Goal: Navigation & Orientation: Find specific page/section

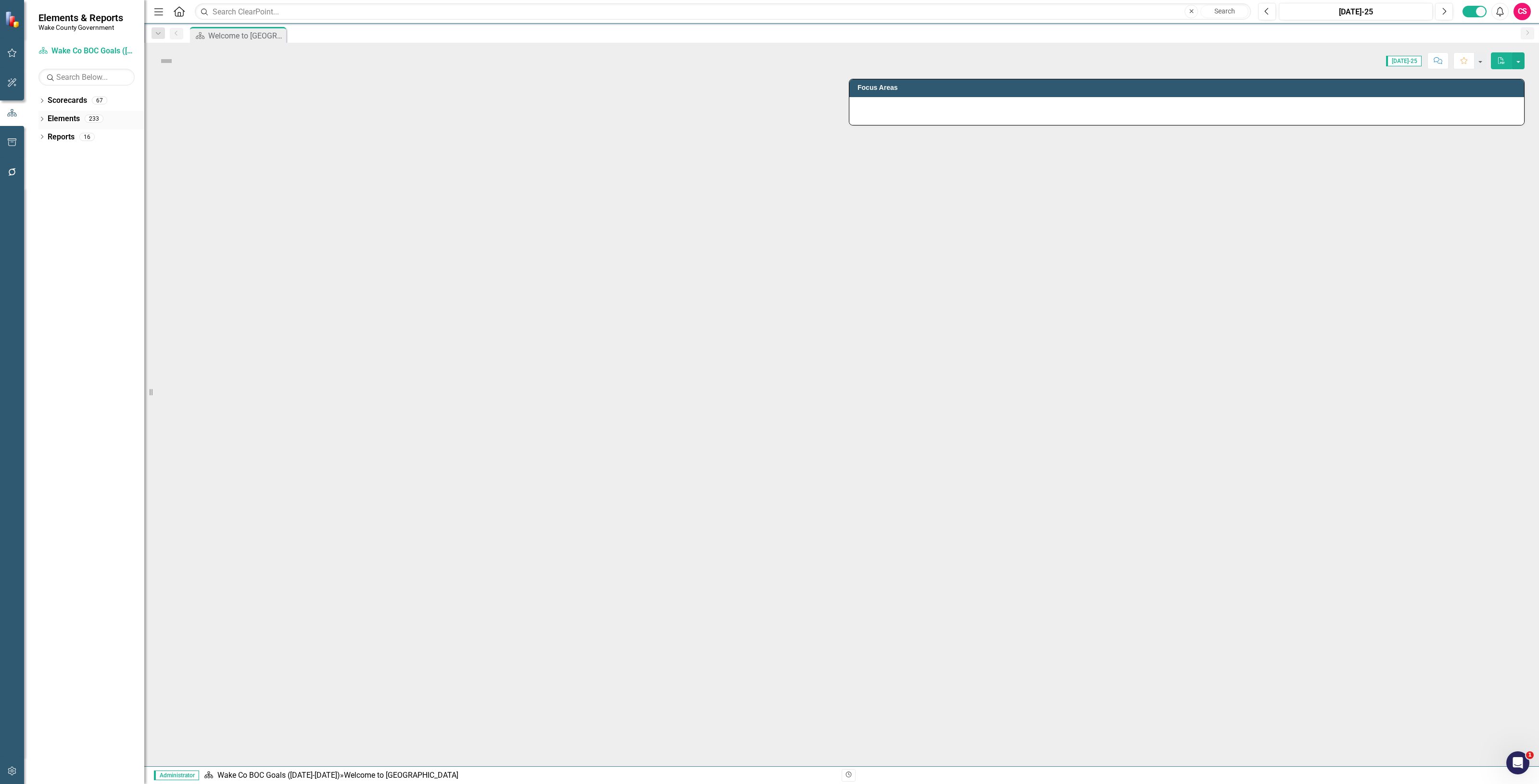
click at [60, 116] on link "Elements" at bounding box center [64, 119] width 32 height 11
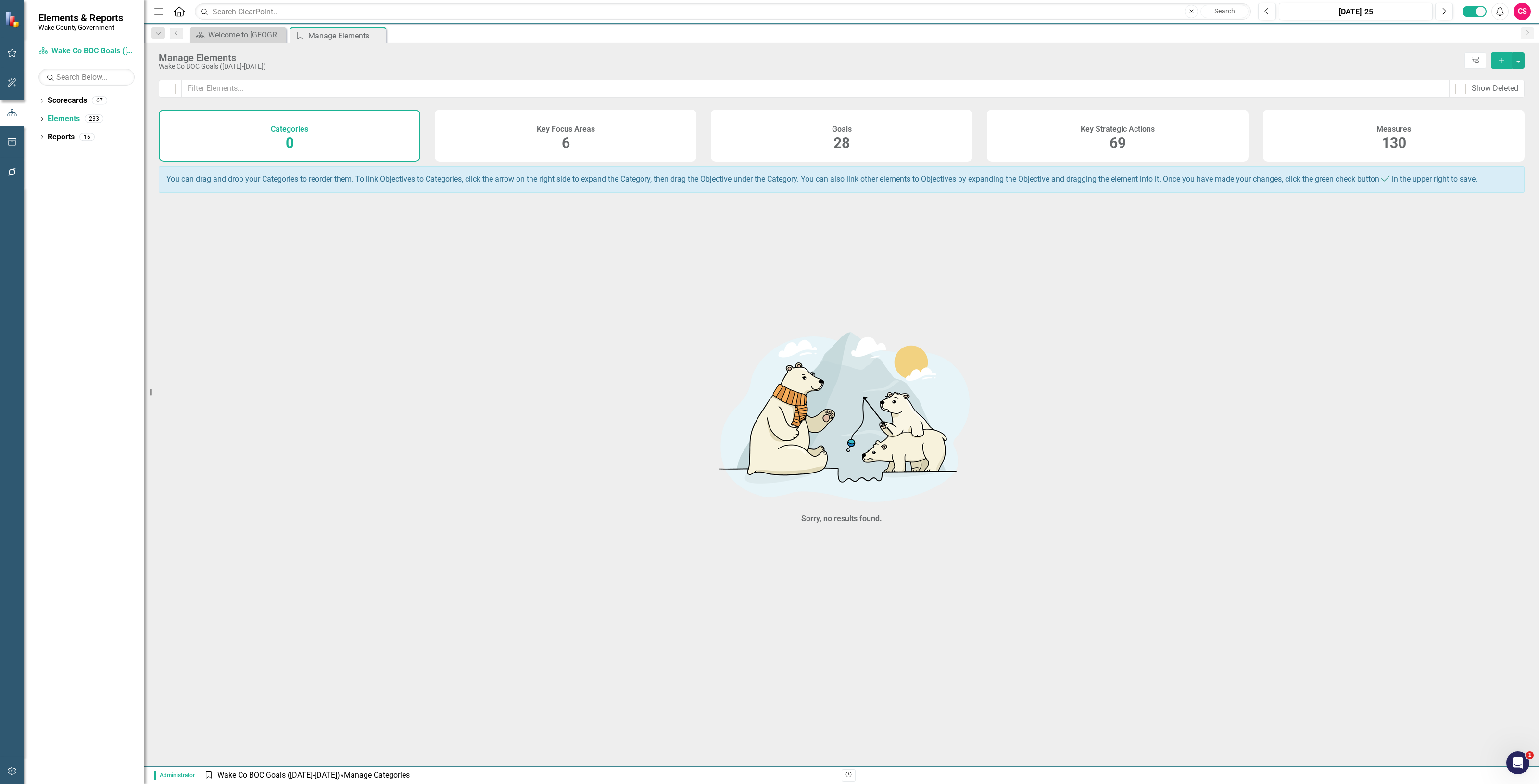
click at [1053, 123] on div "Key Strategic Actions 69" at bounding box center [1118, 136] width 262 height 52
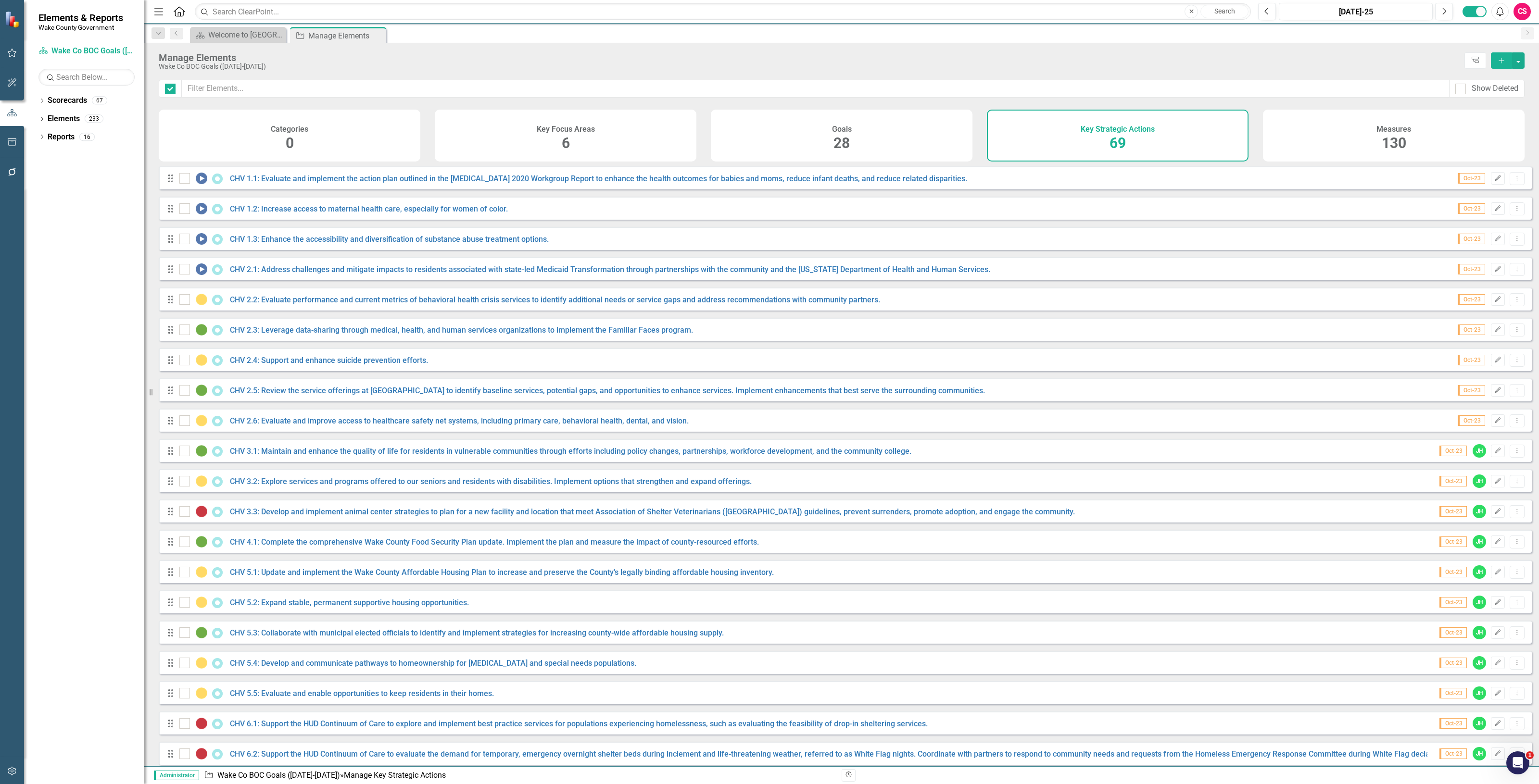
click at [1378, 131] on h4 "Measures" at bounding box center [1394, 129] width 35 height 8
checkbox input "false"
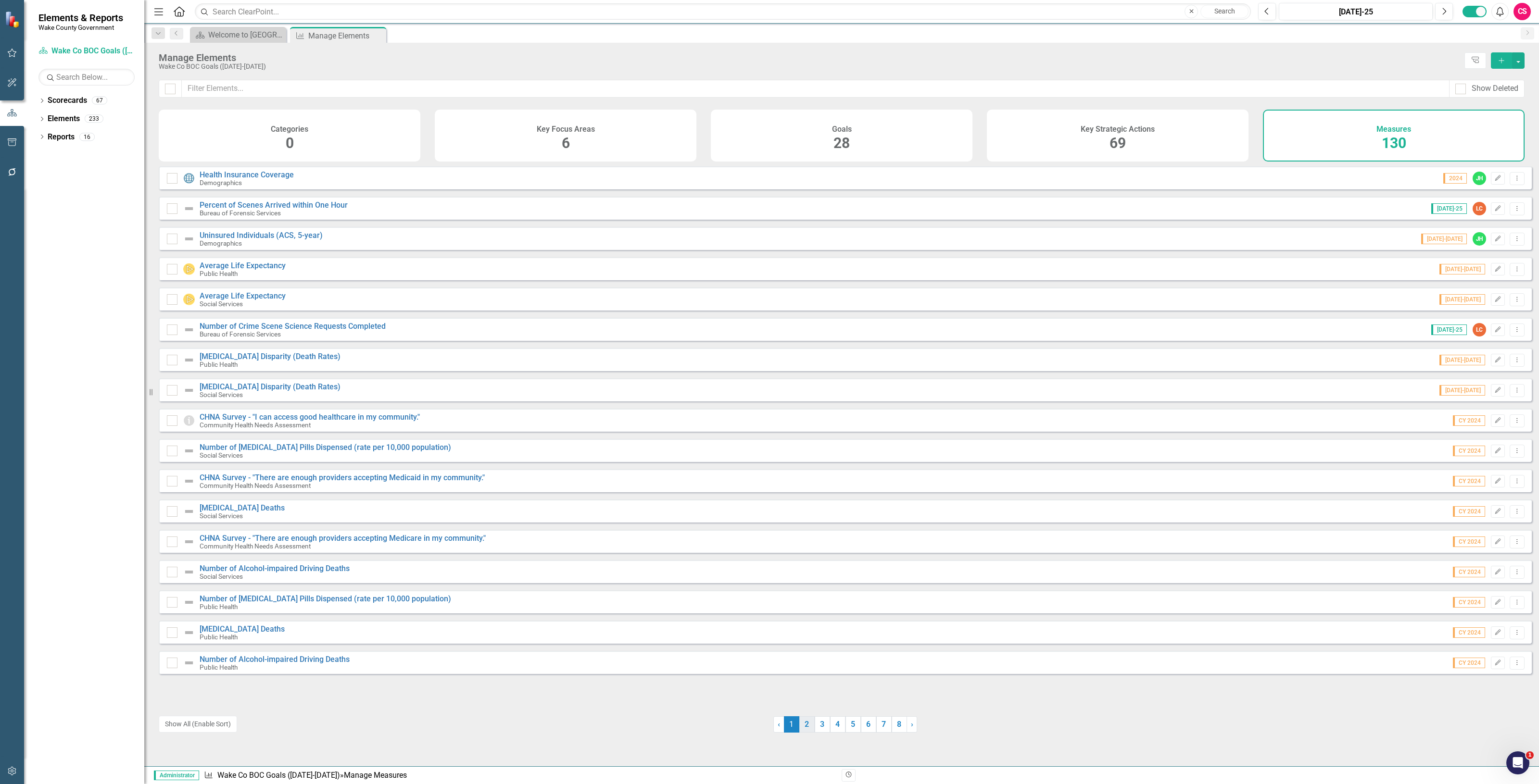
click at [799, 731] on link "2" at bounding box center [807, 724] width 16 height 16
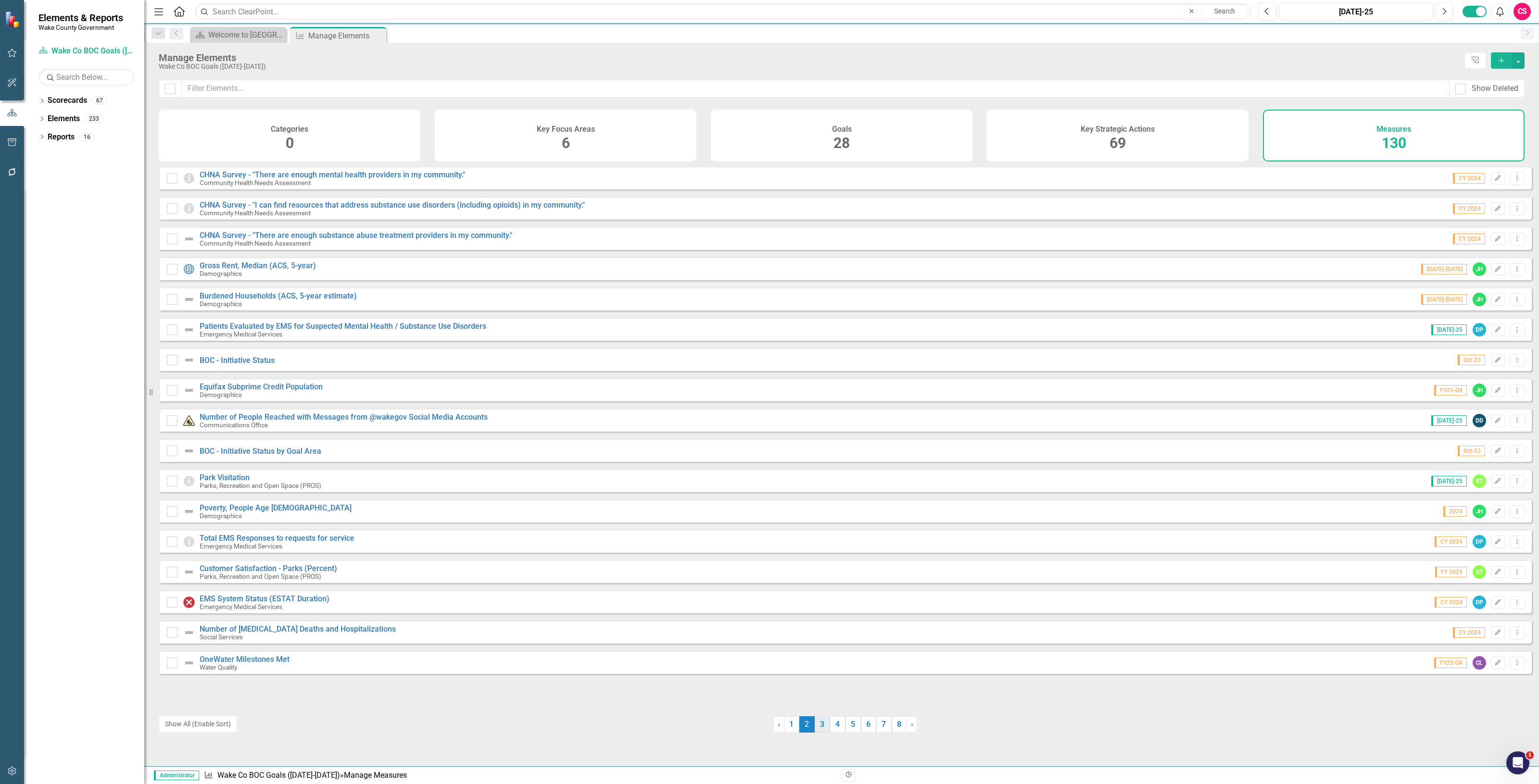
click at [815, 718] on link "3" at bounding box center [823, 724] width 16 height 16
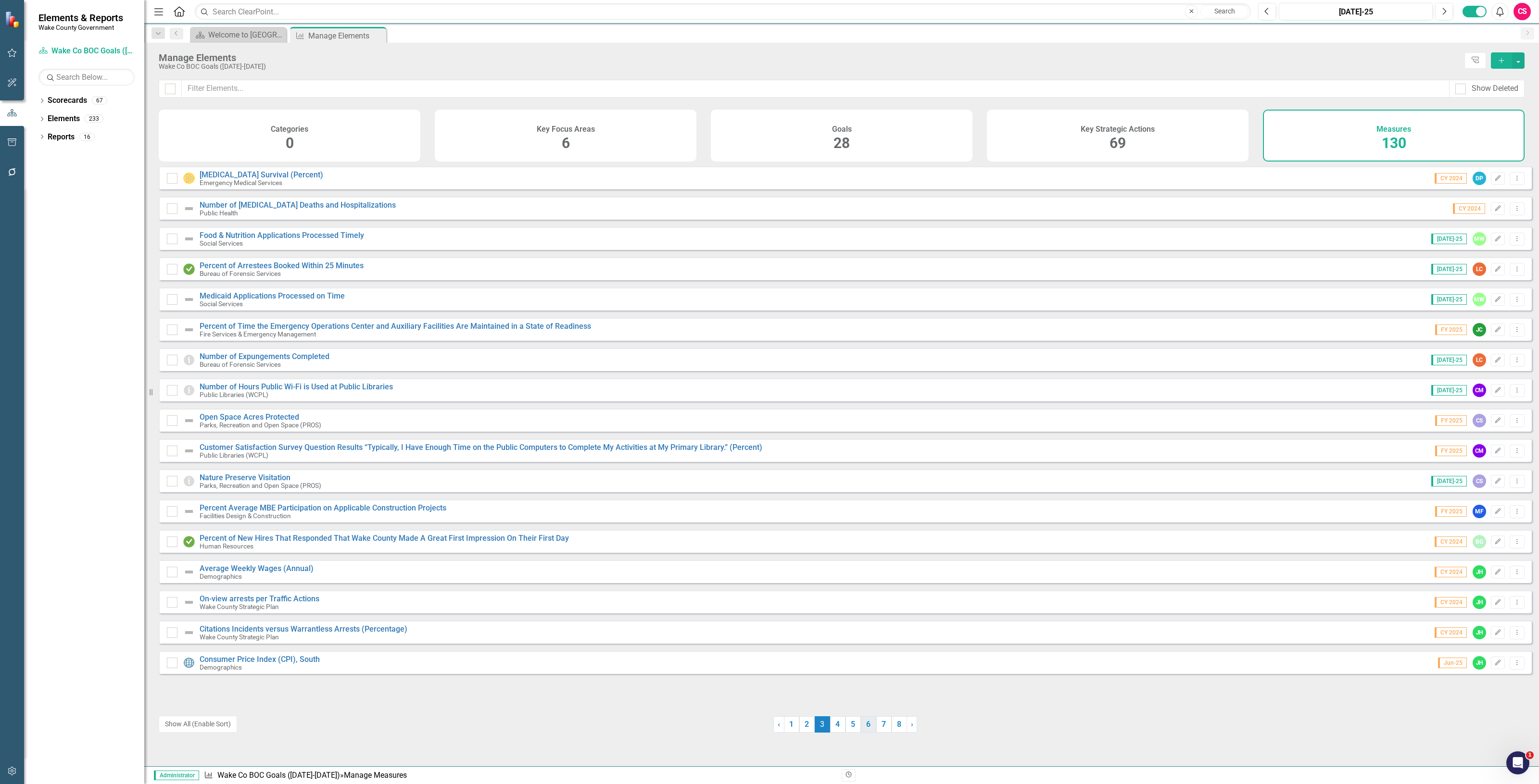
click at [861, 724] on link "6" at bounding box center [869, 724] width 16 height 16
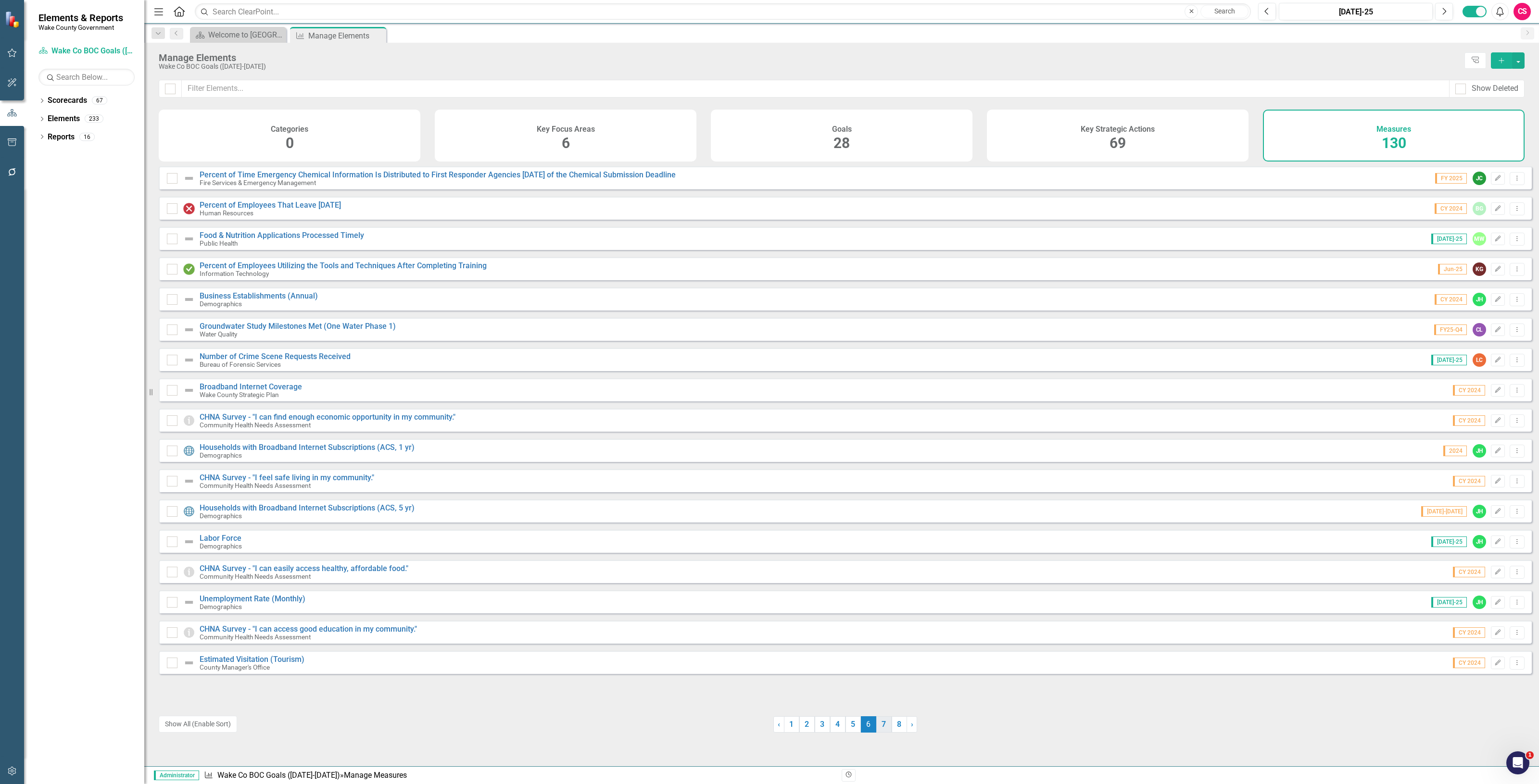
click at [876, 717] on link "7" at bounding box center [884, 724] width 16 height 16
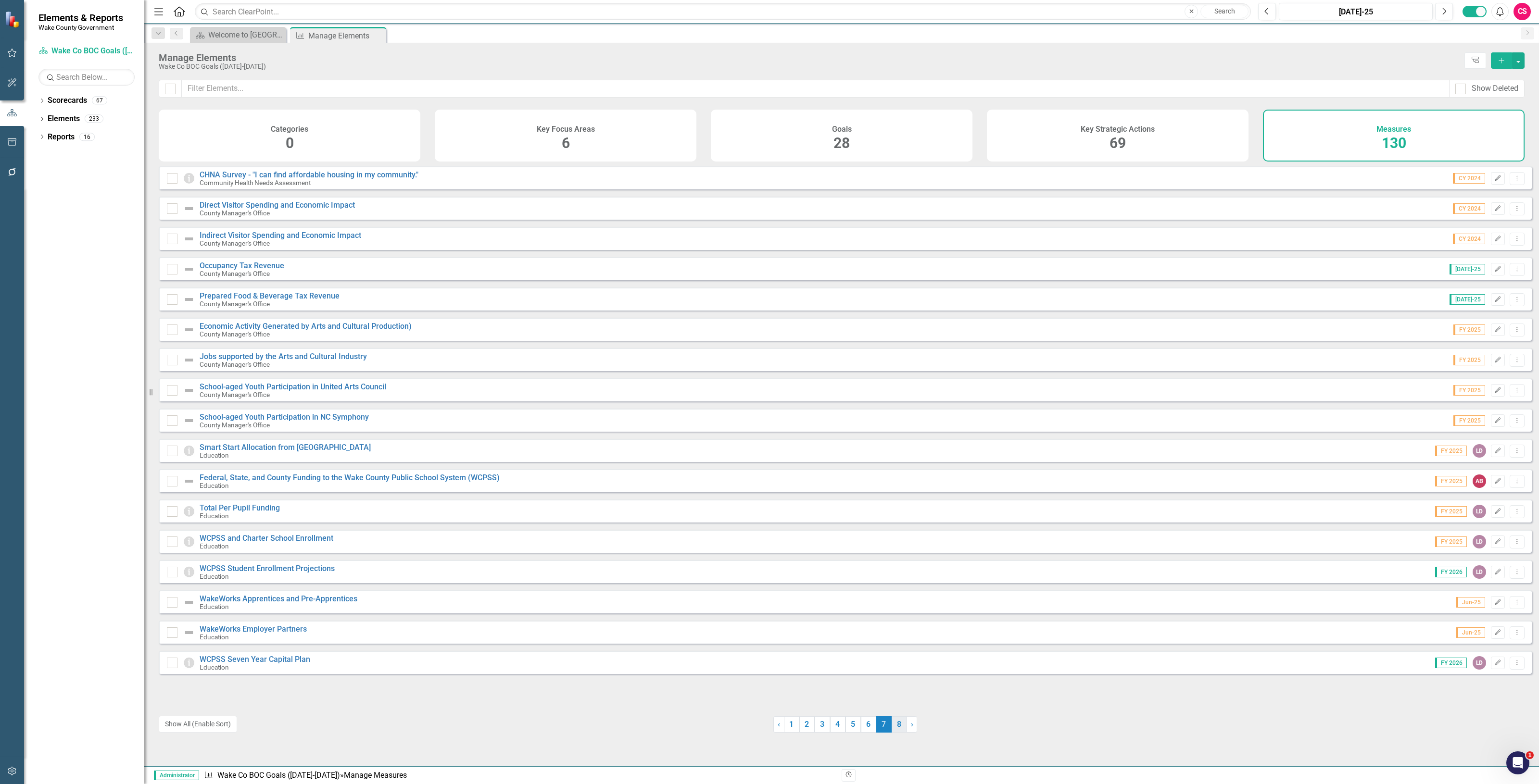
click at [900, 721] on link "8" at bounding box center [899, 724] width 16 height 16
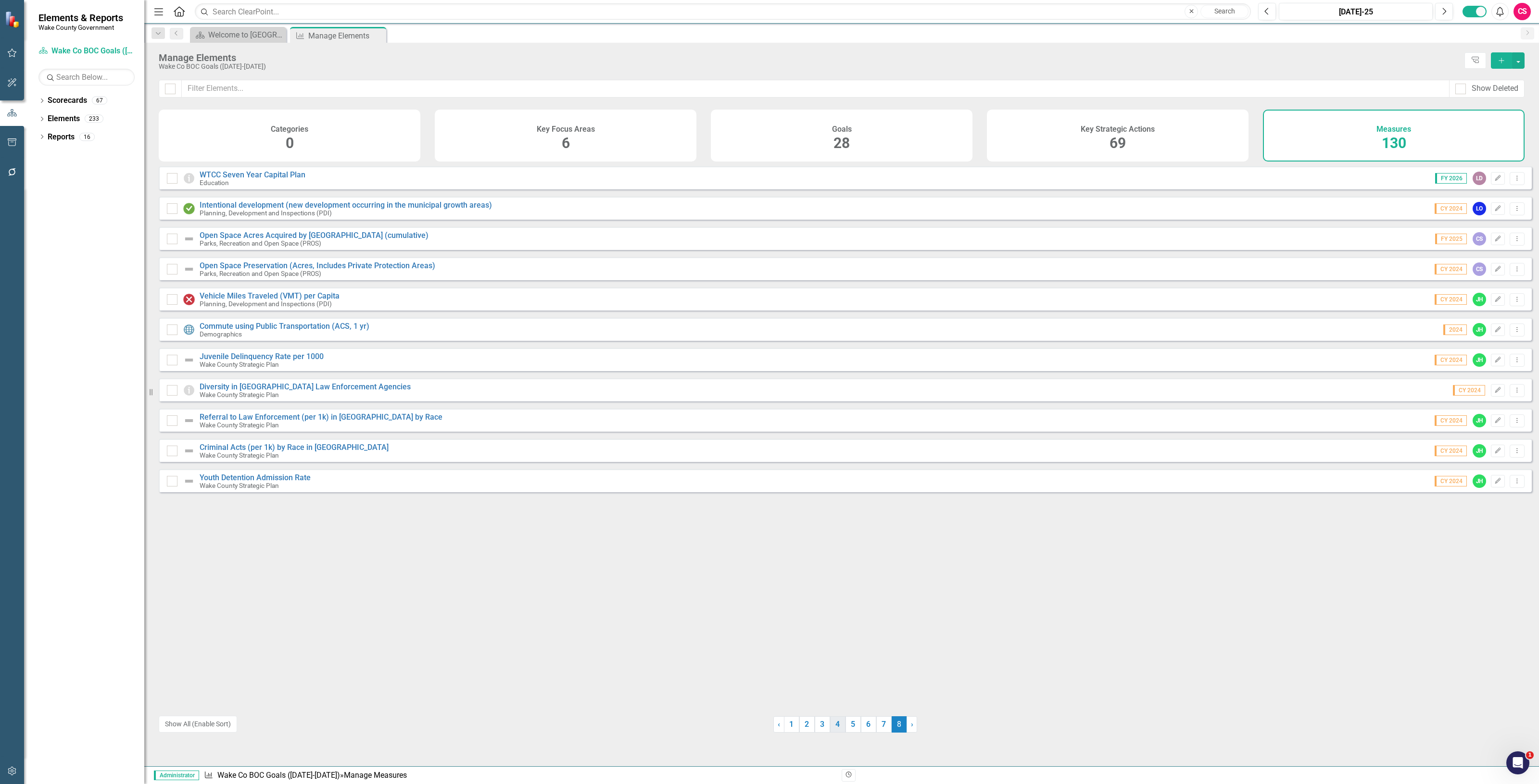
click at [838, 720] on link "4" at bounding box center [838, 724] width 16 height 16
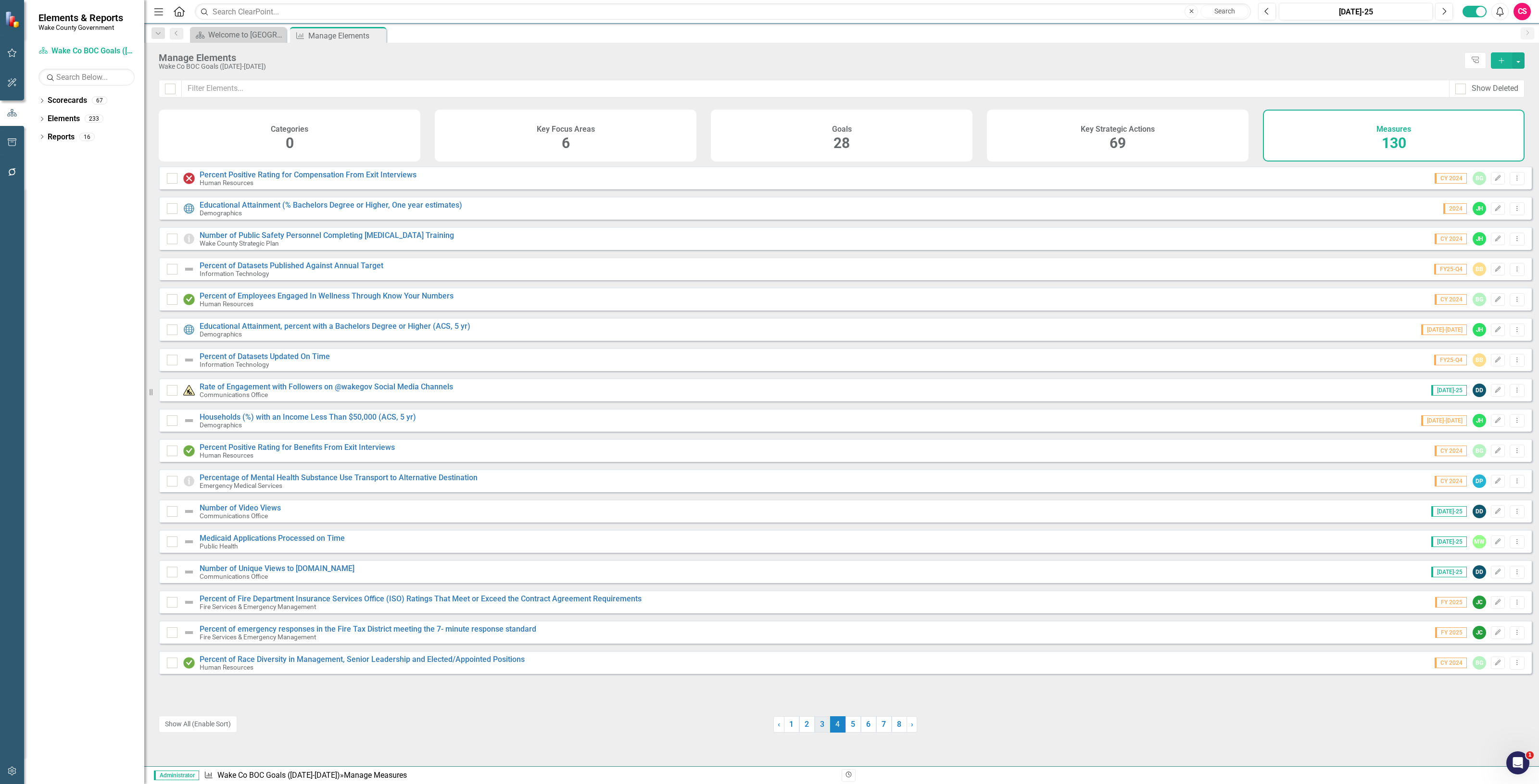
click at [815, 724] on link "3" at bounding box center [823, 724] width 16 height 16
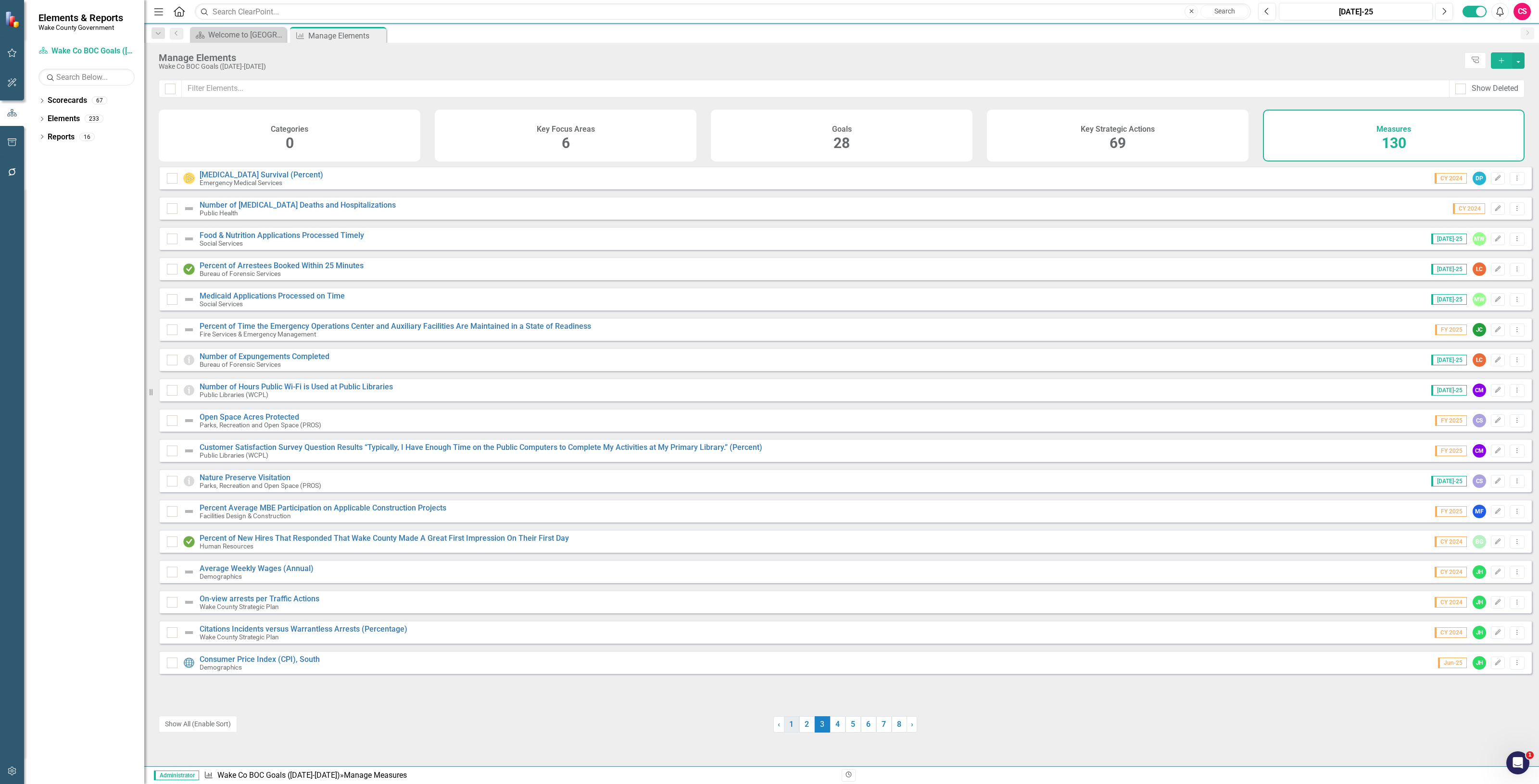
click at [795, 724] on link "1" at bounding box center [792, 724] width 16 height 16
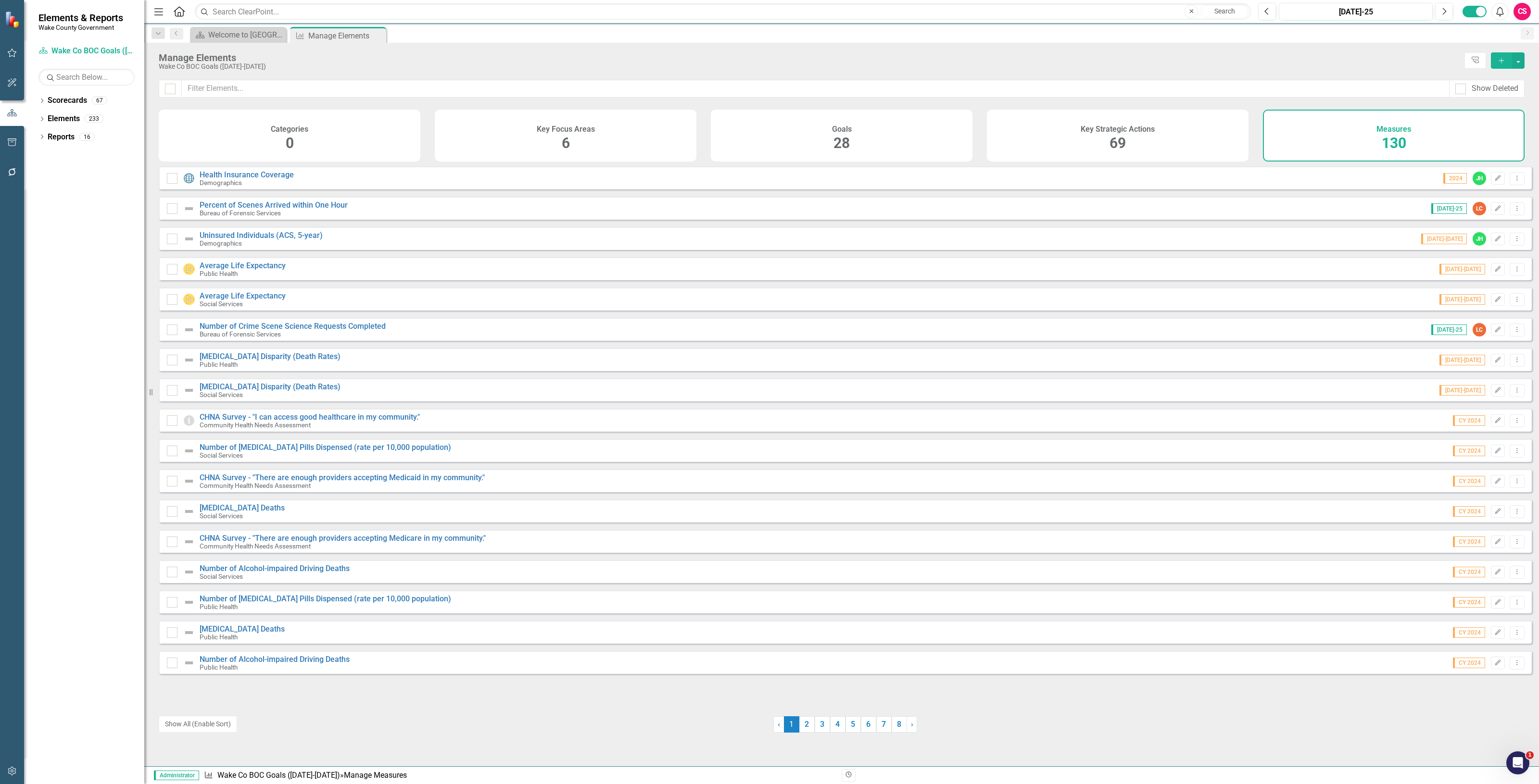
click at [790, 724] on span "1 (current)" at bounding box center [792, 724] width 16 height 16
click at [765, 719] on div at bounding box center [466, 724] width 615 height 16
click at [90, 51] on link "Scorecard Wake Co BOC Goals ([DATE]-[DATE])" at bounding box center [86, 51] width 96 height 11
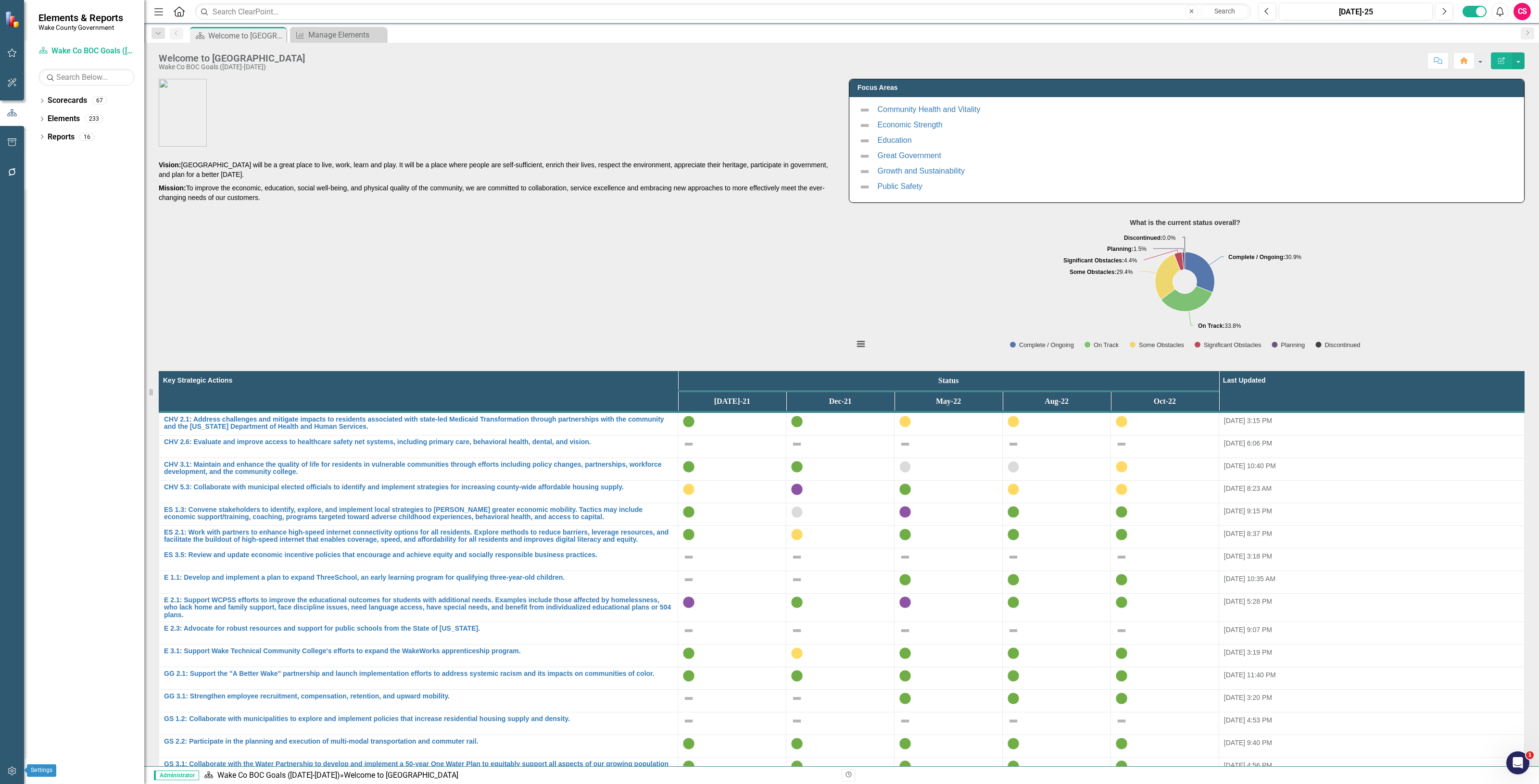
click at [14, 776] on button "button" at bounding box center [12, 771] width 22 height 20
click at [58, 149] on link "Reporting Frequencies" at bounding box center [86, 144] width 96 height 11
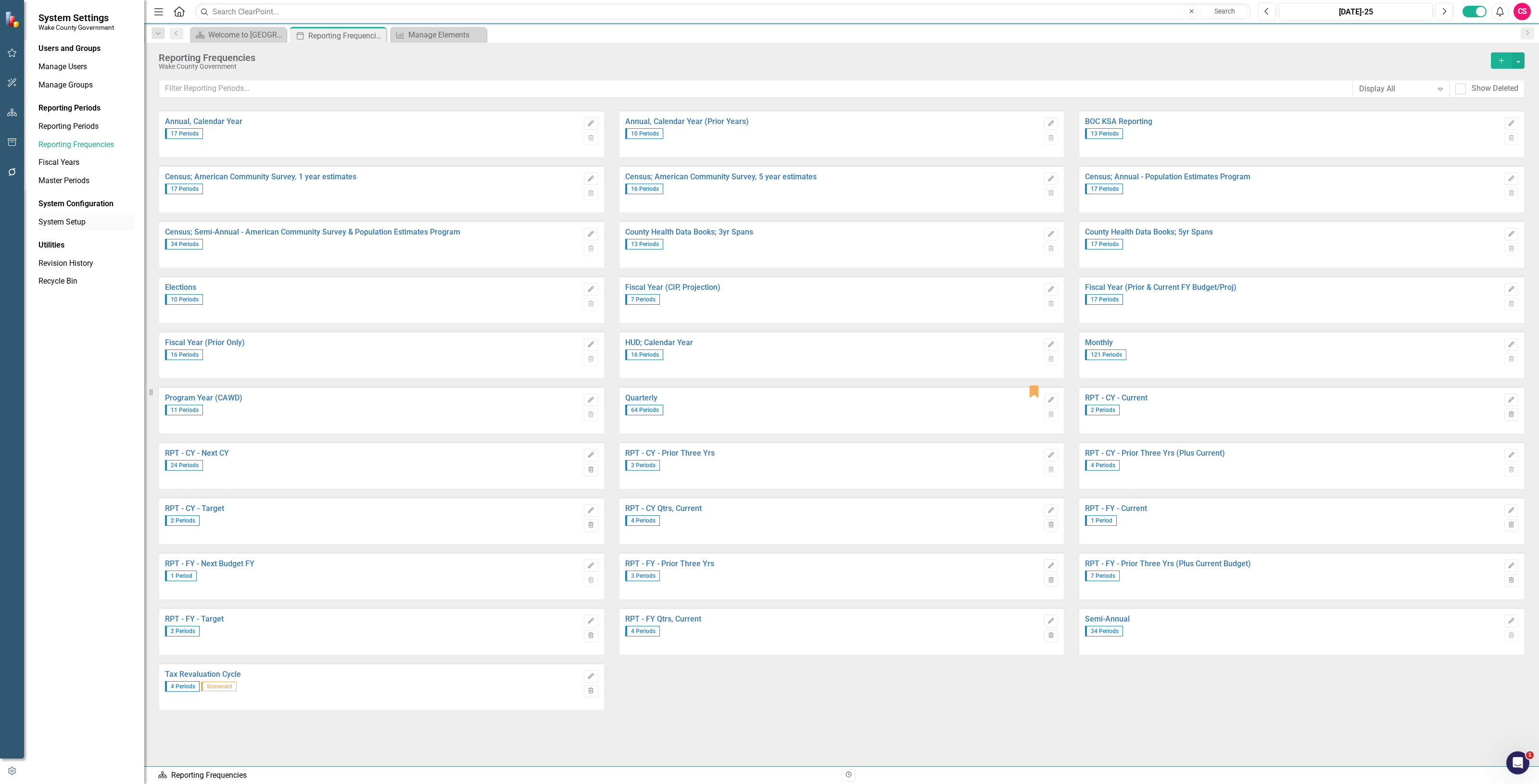
click at [68, 214] on div "System Setup" at bounding box center [86, 222] width 96 height 16
click at [81, 219] on link "System Setup" at bounding box center [86, 222] width 96 height 11
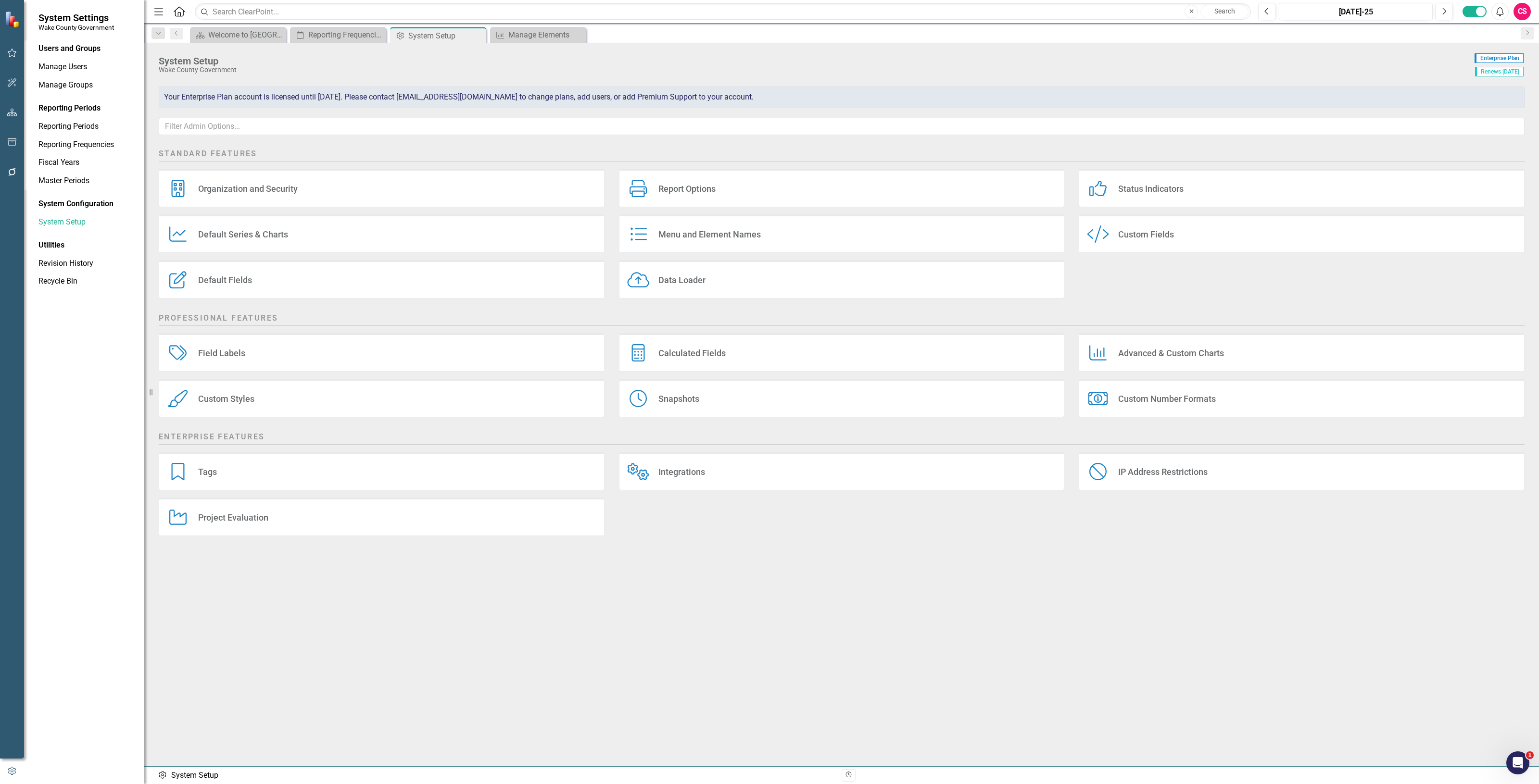
click at [679, 198] on div "Report Options Report Options" at bounding box center [842, 188] width 446 height 38
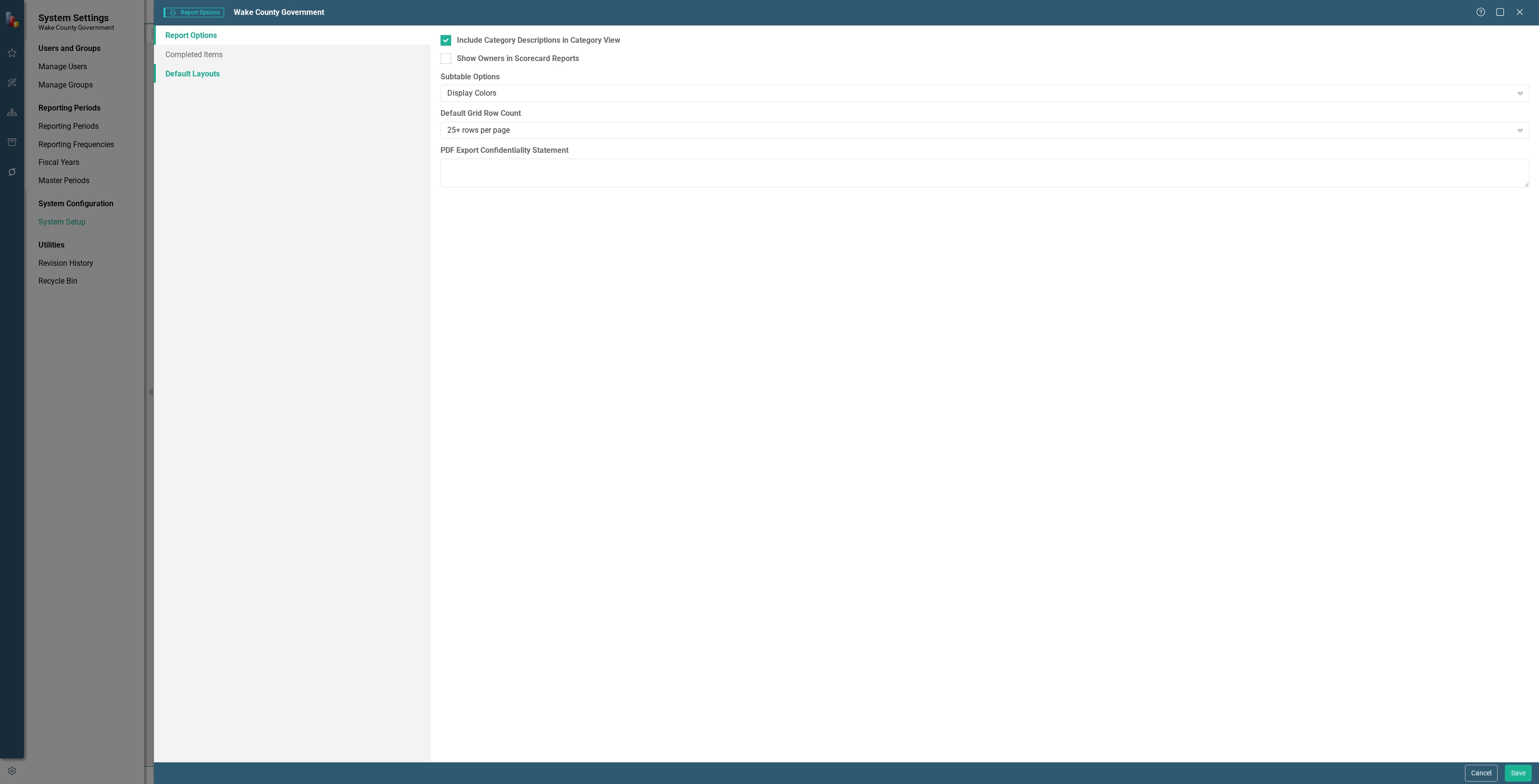
click at [219, 70] on link "Default Layouts" at bounding box center [293, 73] width 277 height 19
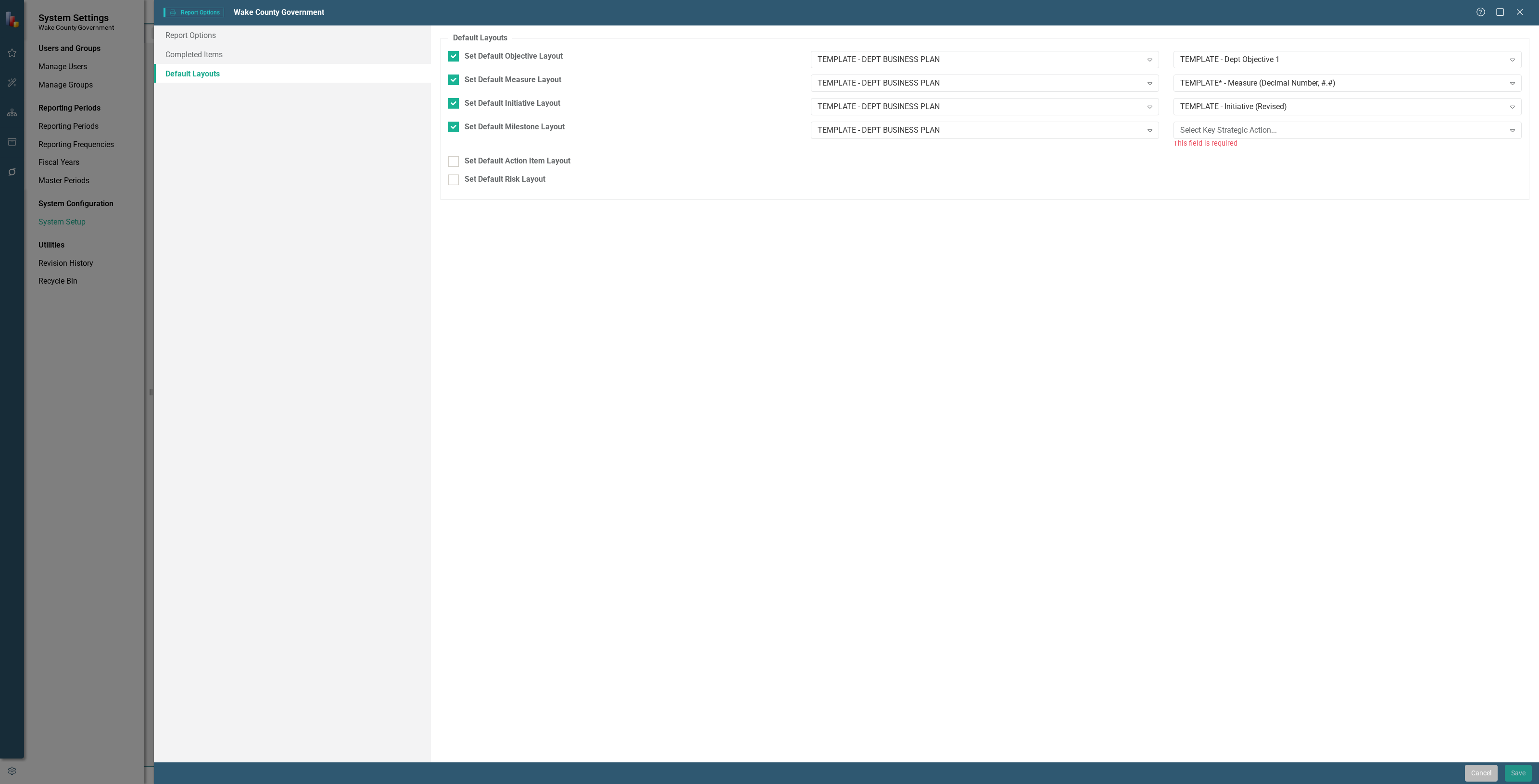
click at [1483, 770] on button "Cancel" at bounding box center [1481, 773] width 33 height 17
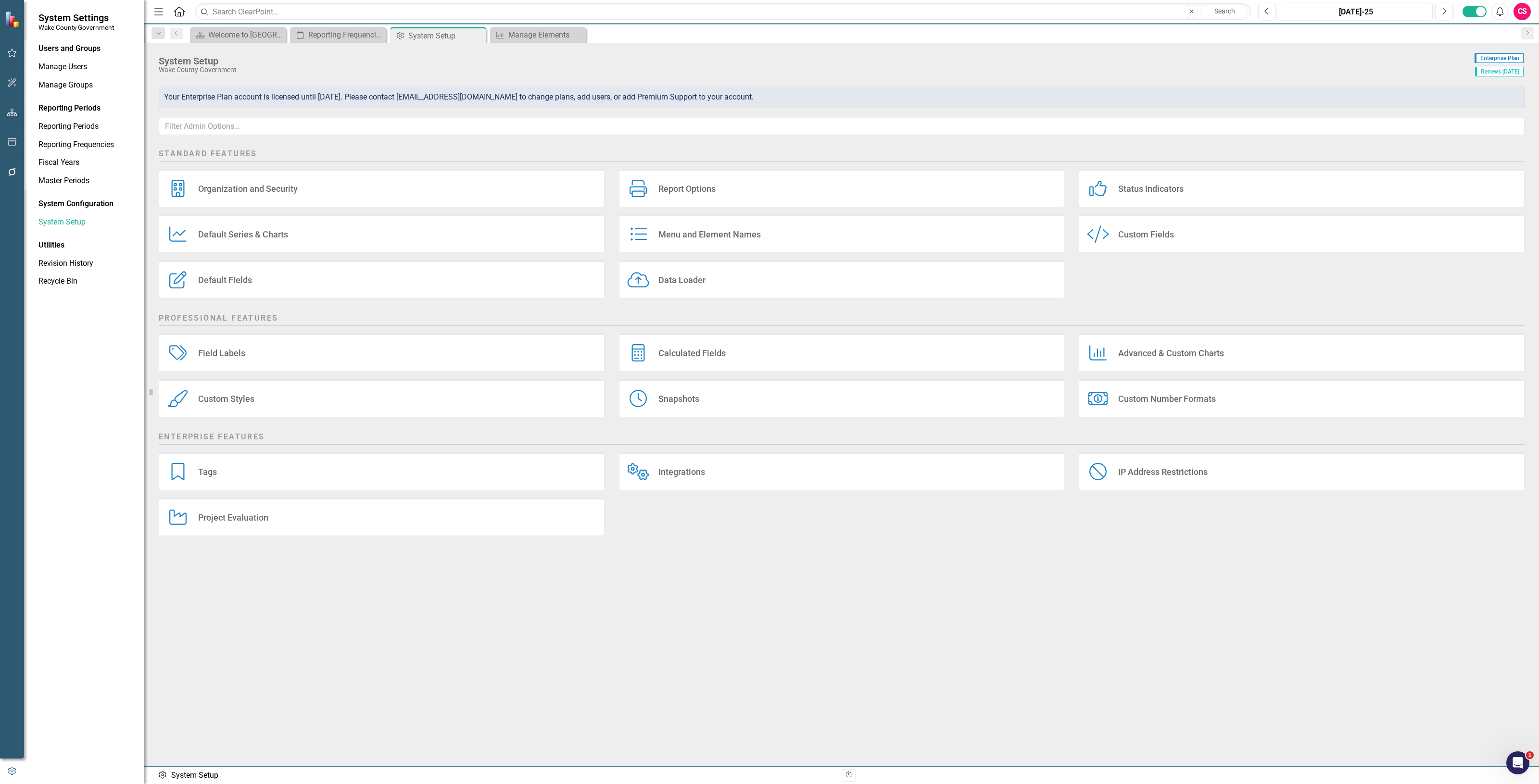
click at [217, 398] on div "Custom Styles" at bounding box center [226, 398] width 56 height 11
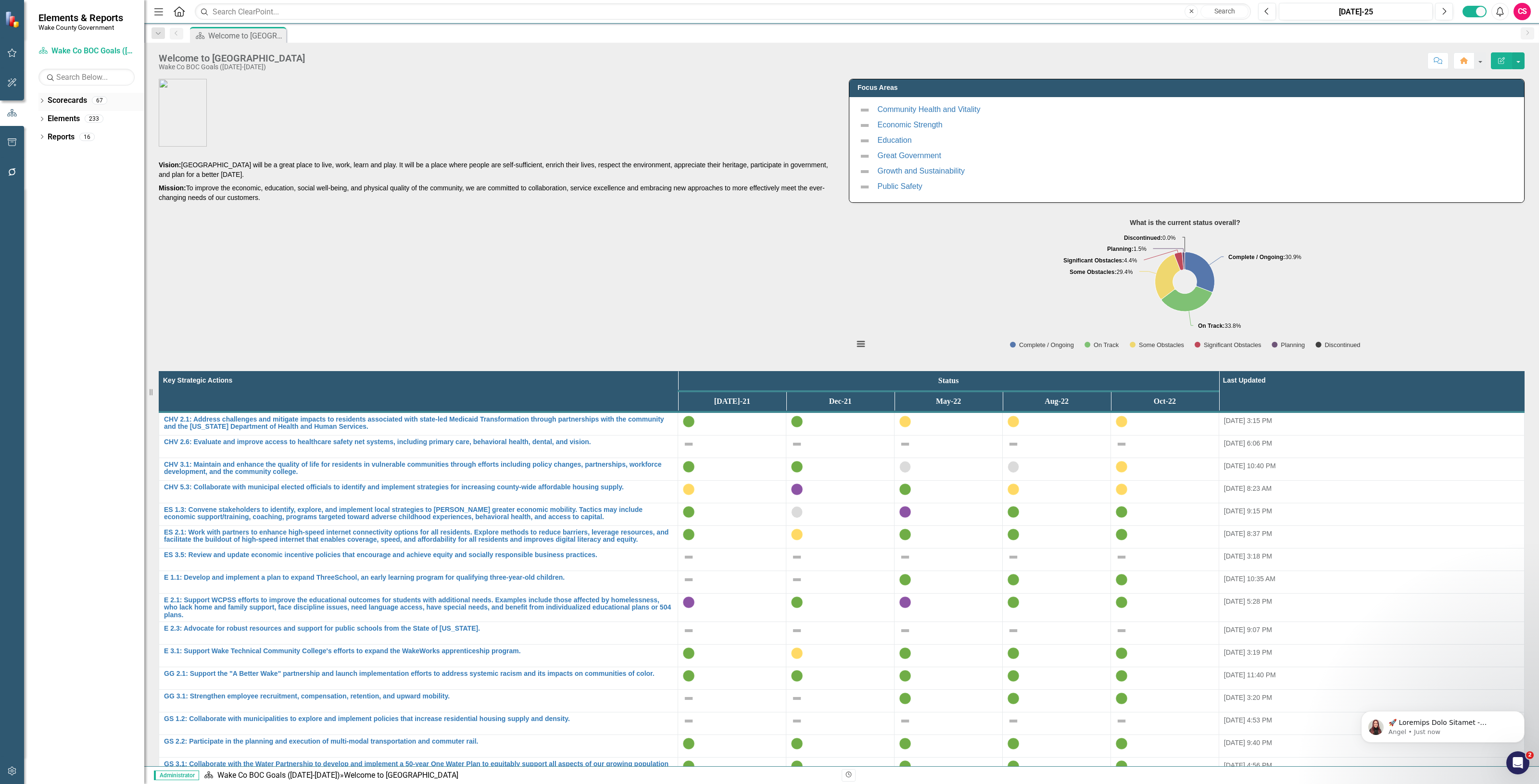
click at [63, 100] on link "Scorecards" at bounding box center [68, 100] width 39 height 11
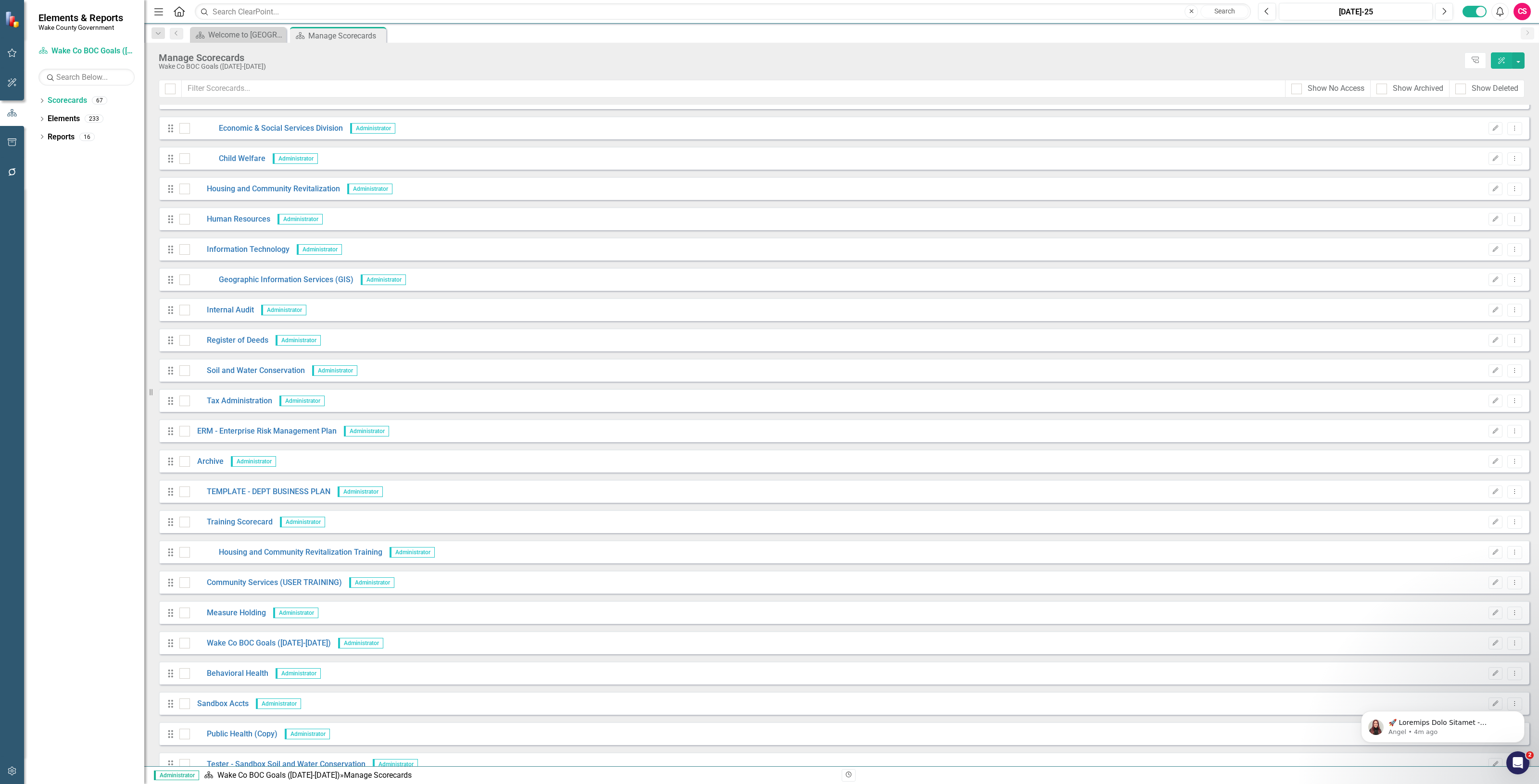
scroll to position [1367, 0]
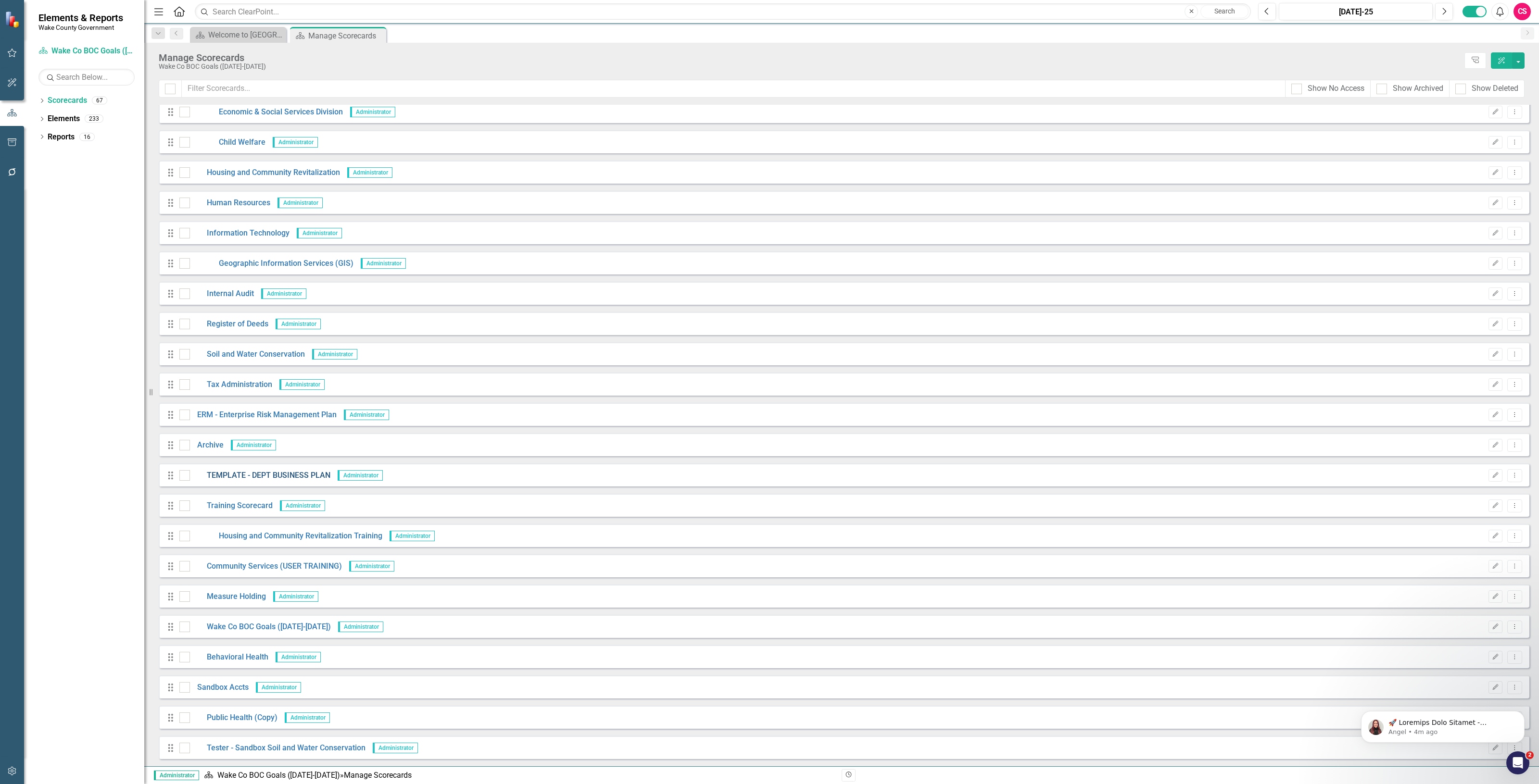
click at [225, 472] on link "TEMPLATE - DEPT BUSINESS PLAN" at bounding box center [260, 475] width 140 height 11
